Goal: Task Accomplishment & Management: Use online tool/utility

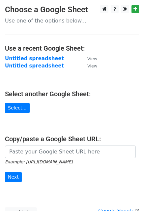
click at [41, 148] on input "url" at bounding box center [70, 151] width 131 height 13
type input "https://docs.google.com/spreadsheets/d/1DNAySoF5MbMK2XPIiUsaCqqoUJHToEw3VZWFExg…"
click at [15, 171] on form "https://docs.google.com/spreadsheets/d/1DNAySoF5MbMK2XPIiUsaCqqoUJHToEw3VZWFExg…" at bounding box center [72, 163] width 134 height 37
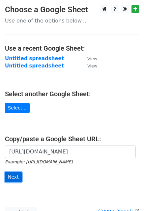
click at [15, 175] on input "Next" at bounding box center [13, 177] width 17 height 10
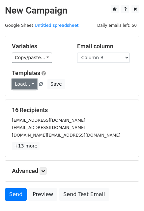
click at [23, 86] on link "Load..." at bounding box center [24, 84] width 25 height 10
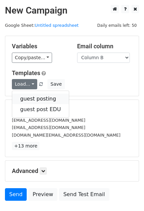
click at [27, 100] on link "guest posting" at bounding box center [40, 98] width 57 height 11
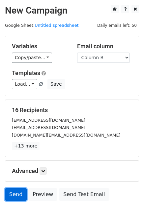
click at [18, 191] on link "Send" at bounding box center [16, 194] width 22 height 13
